Goal: Find specific page/section: Find specific page/section

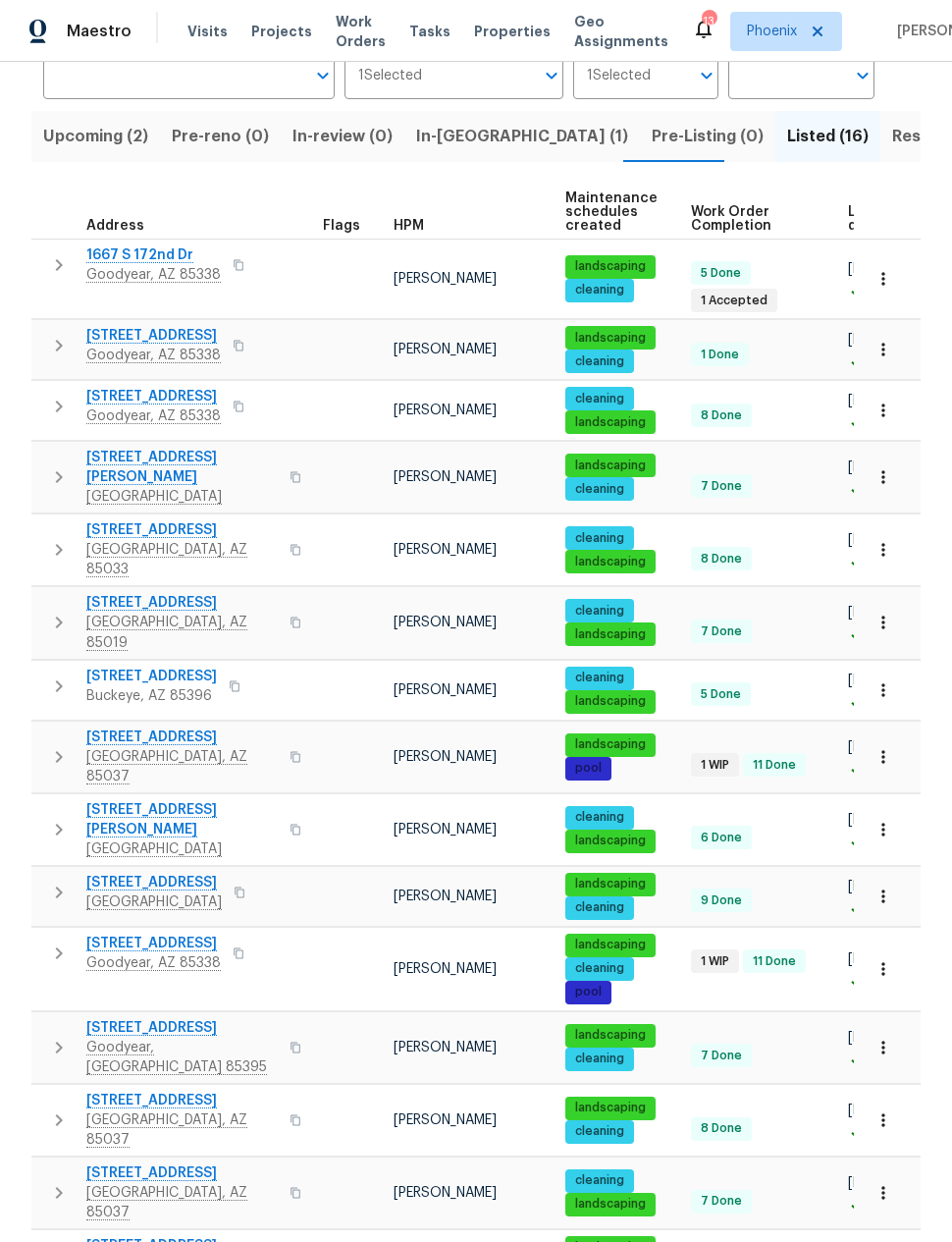
scroll to position [79, 0]
click at [893, 122] on span "Resale (8)" at bounding box center [931, 136] width 78 height 28
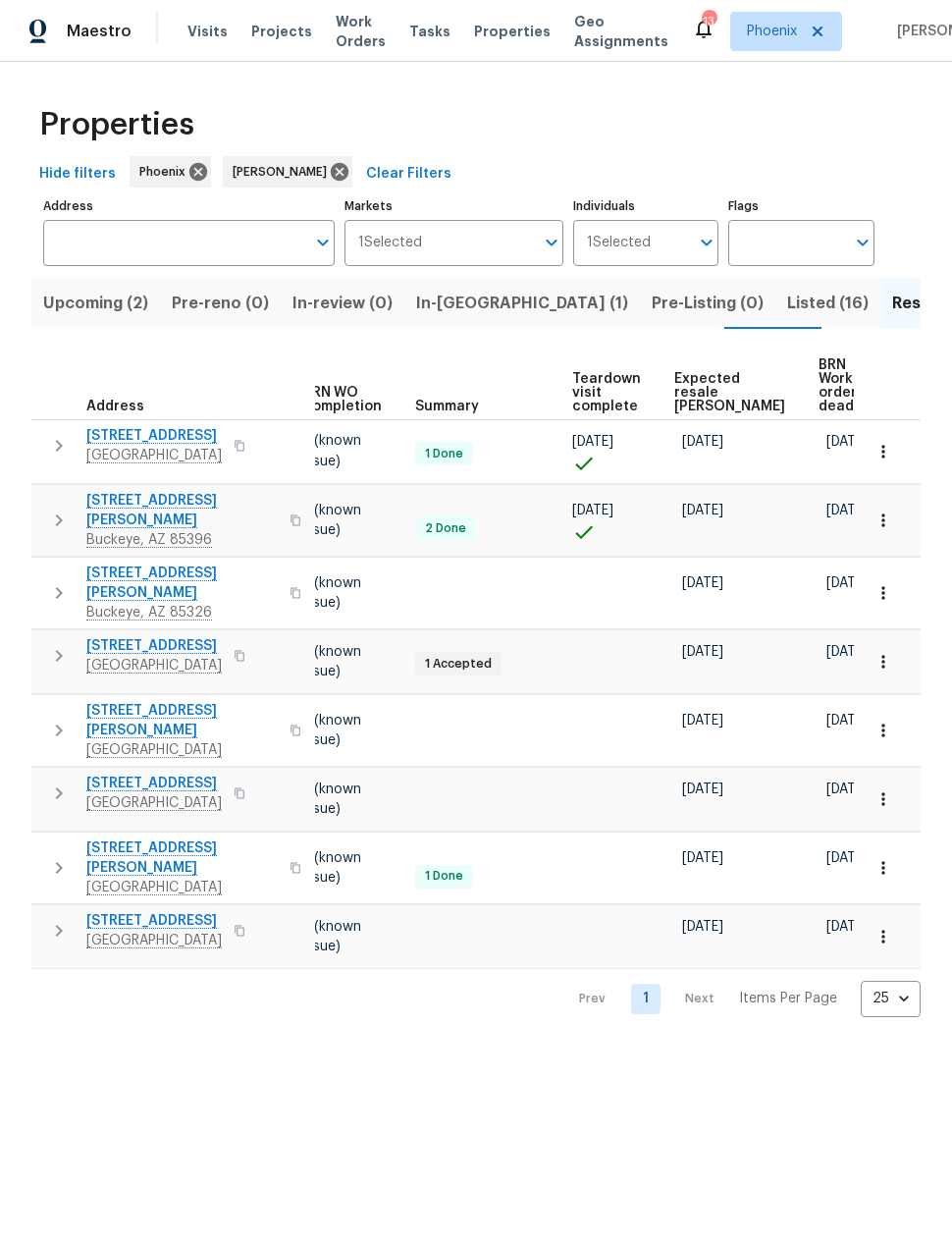
scroll to position [0, 261]
click at [700, 399] on span "Expected resale [PERSON_NAME]" at bounding box center [731, 393] width 110 height 41
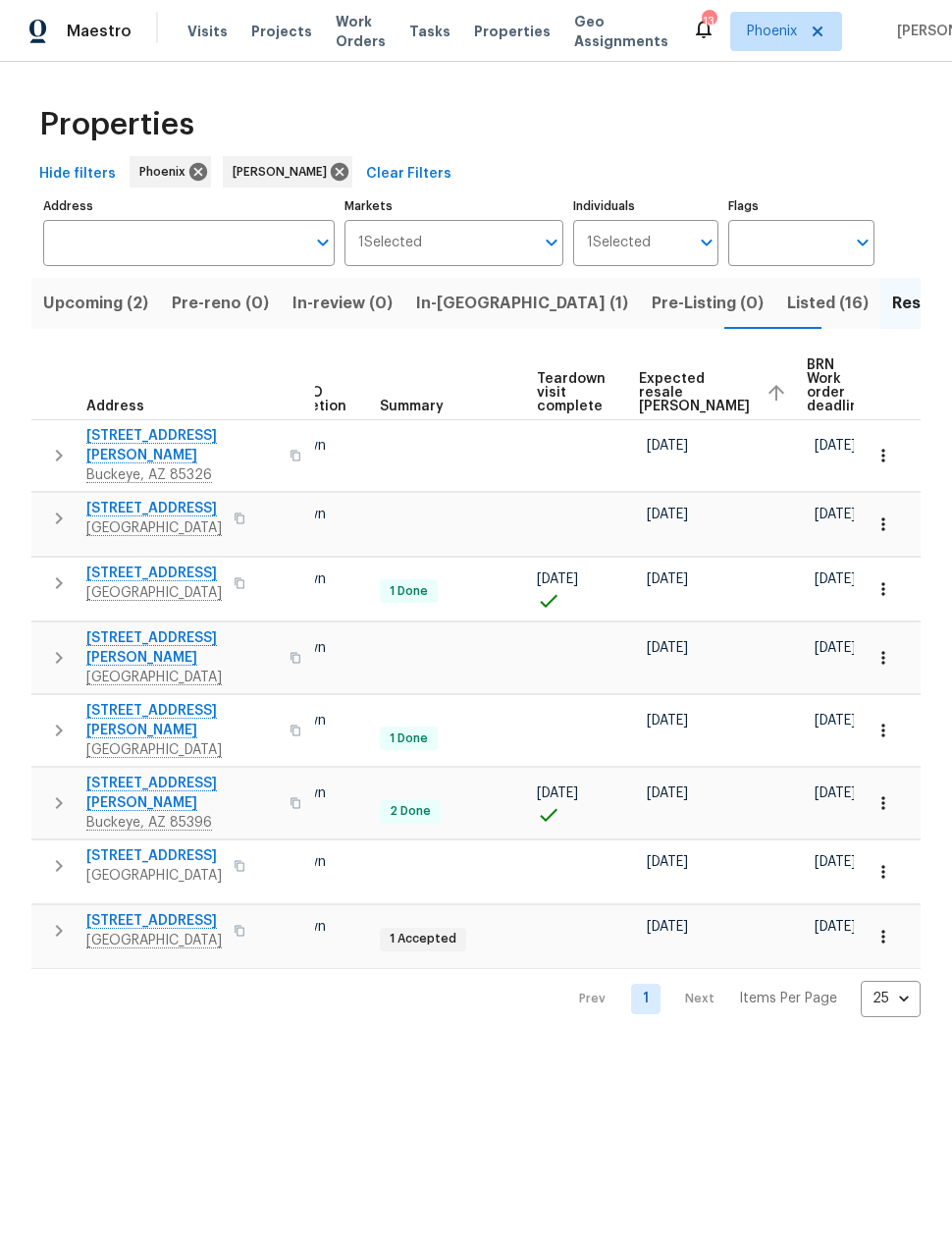
scroll to position [0, 297]
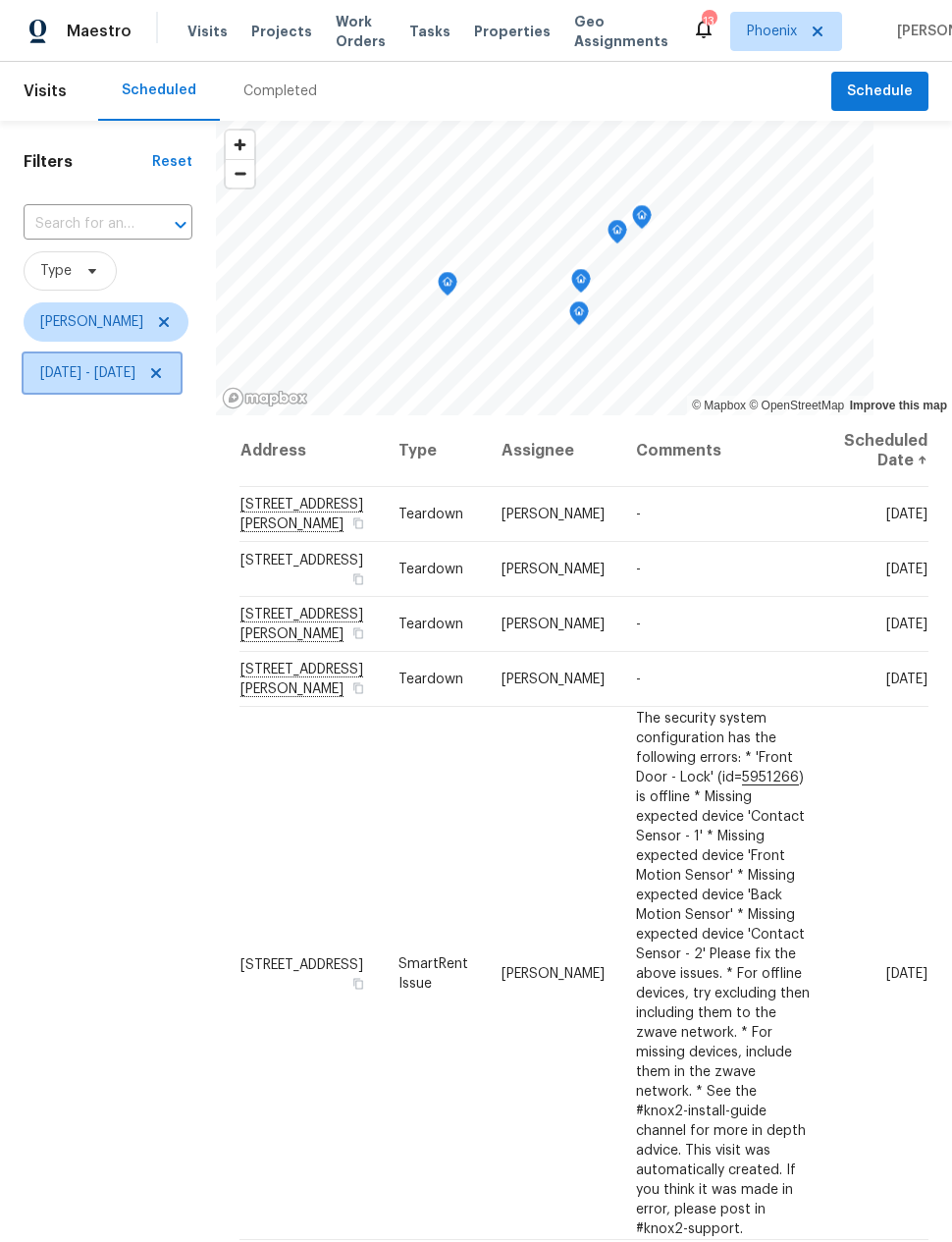
click at [135, 373] on span "Sun, Sep 07 - Tue, Sep 30" at bounding box center [88, 373] width 96 height 20
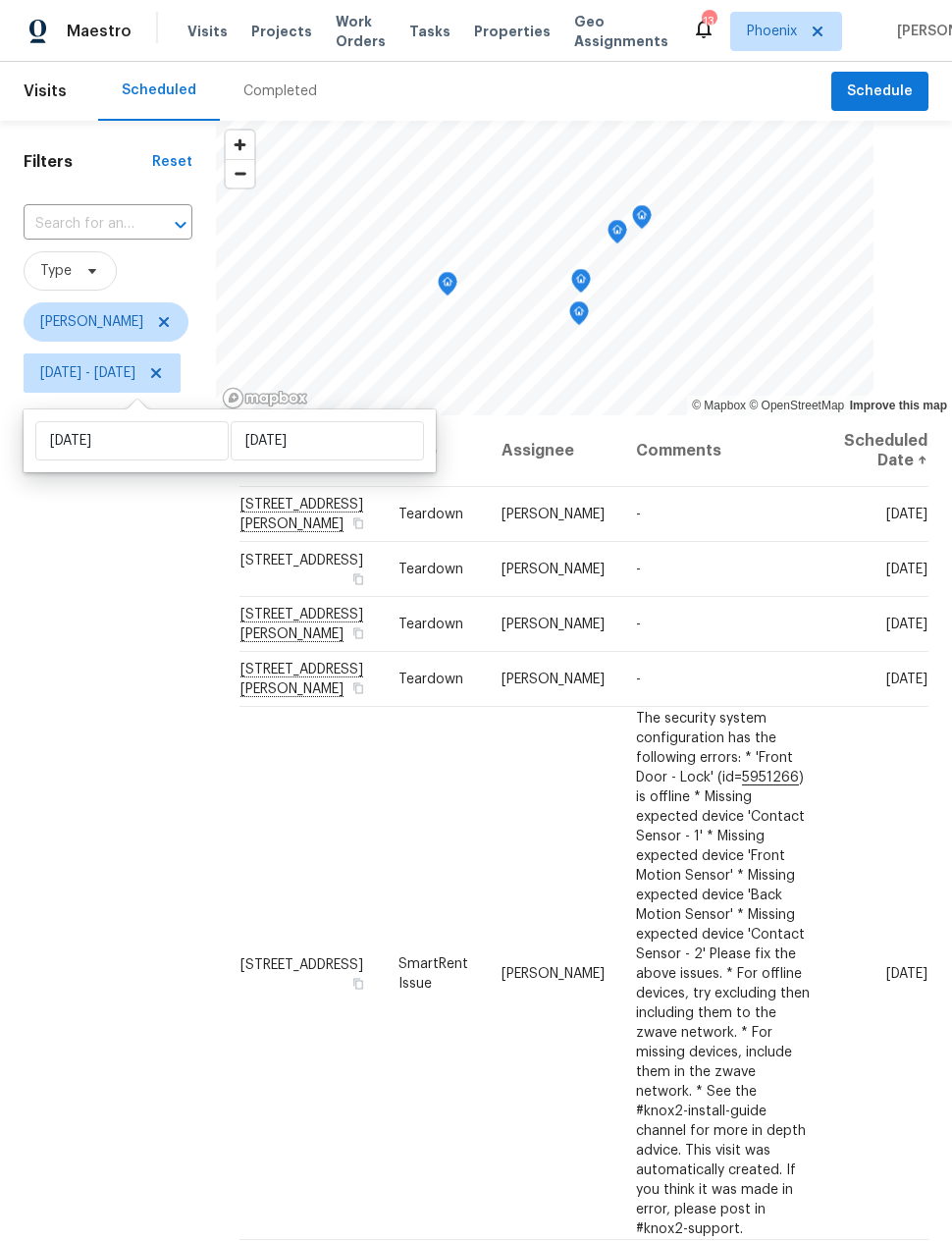
click at [120, 773] on div "Filters Reset ​ Type Nick Pulliam Sun, Sep 07 - Tue, Sep 30" at bounding box center [108, 765] width 216 height 1288
